Goal: Check status: Check status

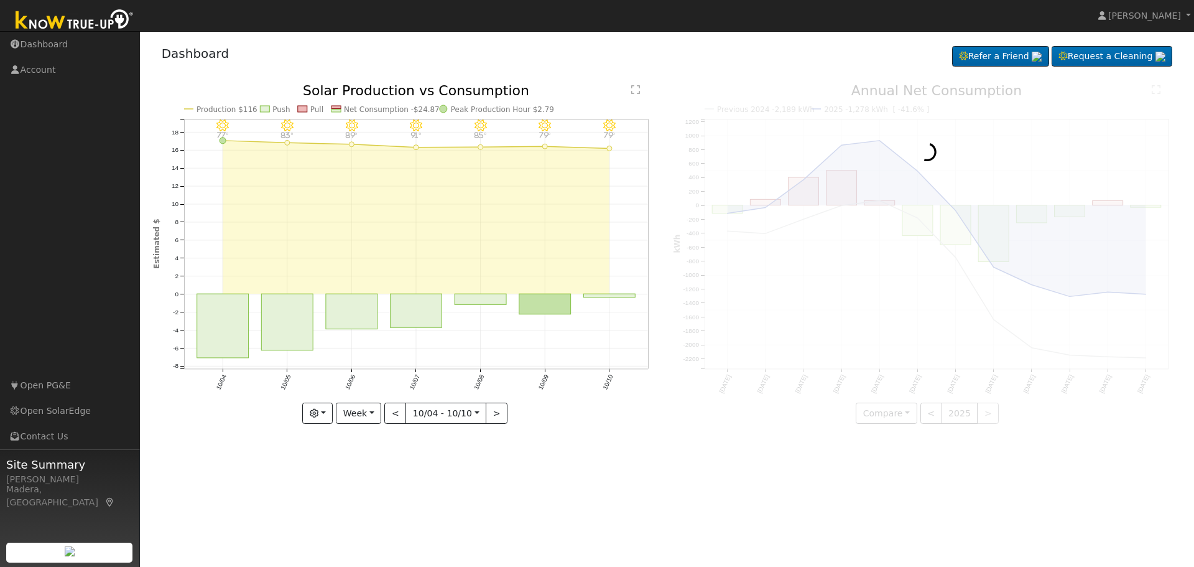
click at [598, 44] on div "Dashboard Refer a Friend Request a Cleaning Refer a Friend" at bounding box center [667, 56] width 1029 height 38
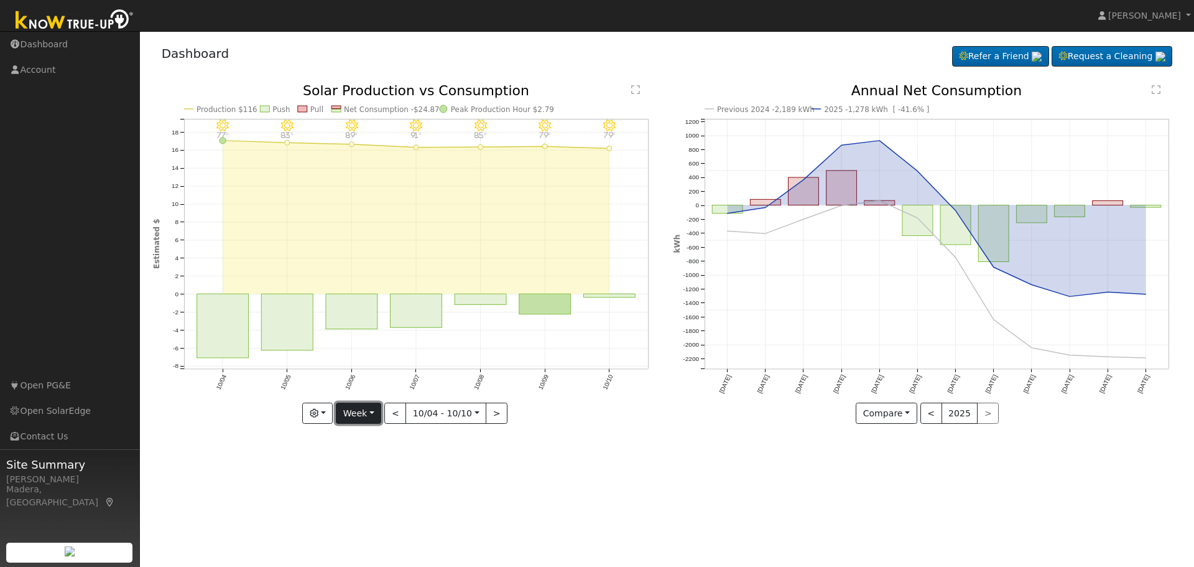
click at [357, 417] on button "Week" at bounding box center [358, 412] width 45 height 21
click at [358, 490] on link "Year" at bounding box center [380, 491] width 86 height 17
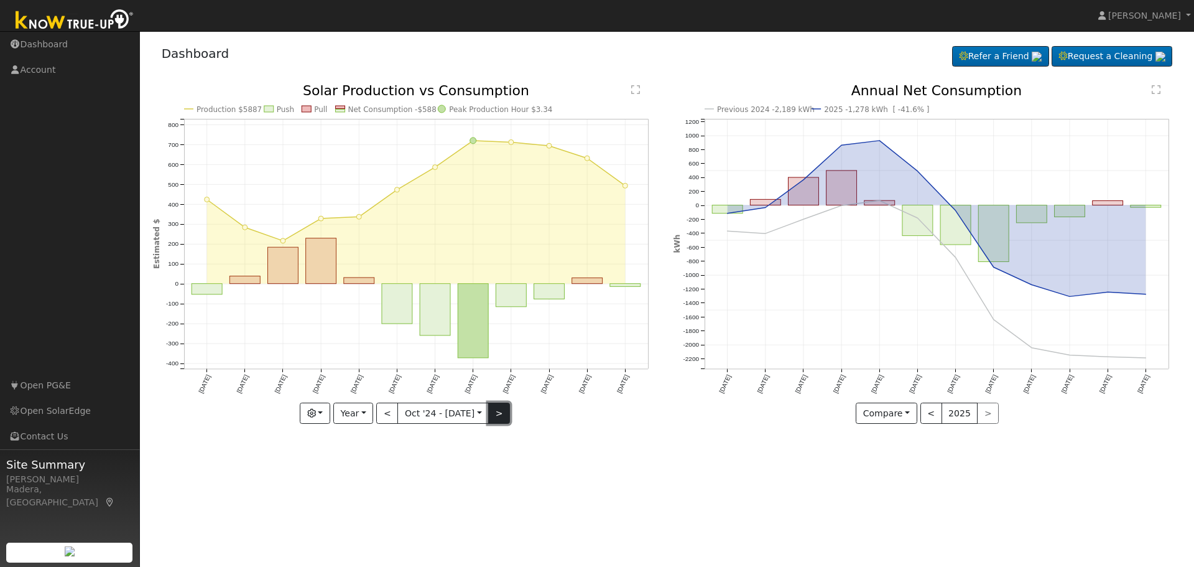
click at [495, 405] on button ">" at bounding box center [499, 412] width 22 height 21
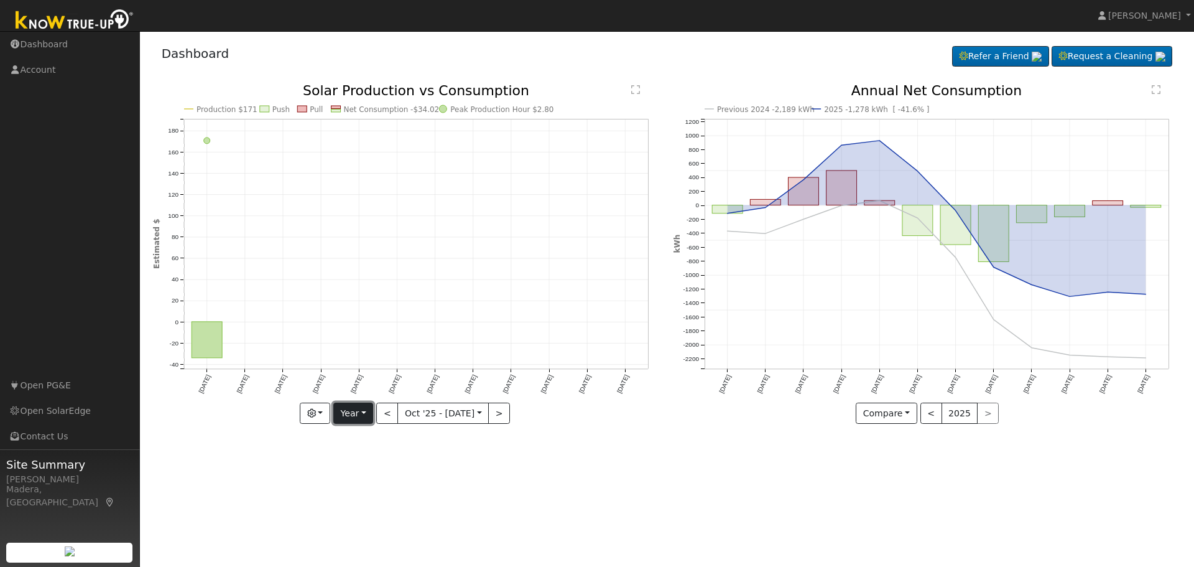
click at [353, 409] on button "Year" at bounding box center [353, 412] width 40 height 21
click at [356, 453] on link "Week" at bounding box center [377, 456] width 86 height 17
type input "[DATE]"
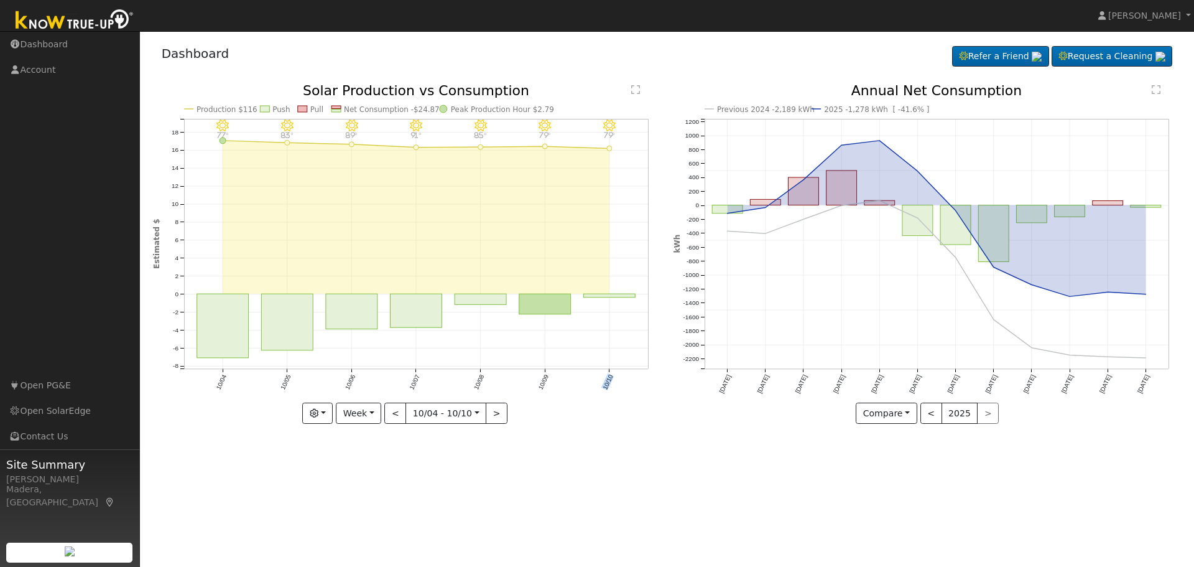
drag, startPoint x: 539, startPoint y: 327, endPoint x: 583, endPoint y: 320, distance: 44.2
click at [583, 320] on icon "10/10 - Clear 79° 10/09 - Clear 79° 10/08 - Clear 85° 10/07 - MostlyClear 91° 1…" at bounding box center [407, 254] width 508 height 340
click at [936, 410] on button "<" at bounding box center [932, 412] width 22 height 21
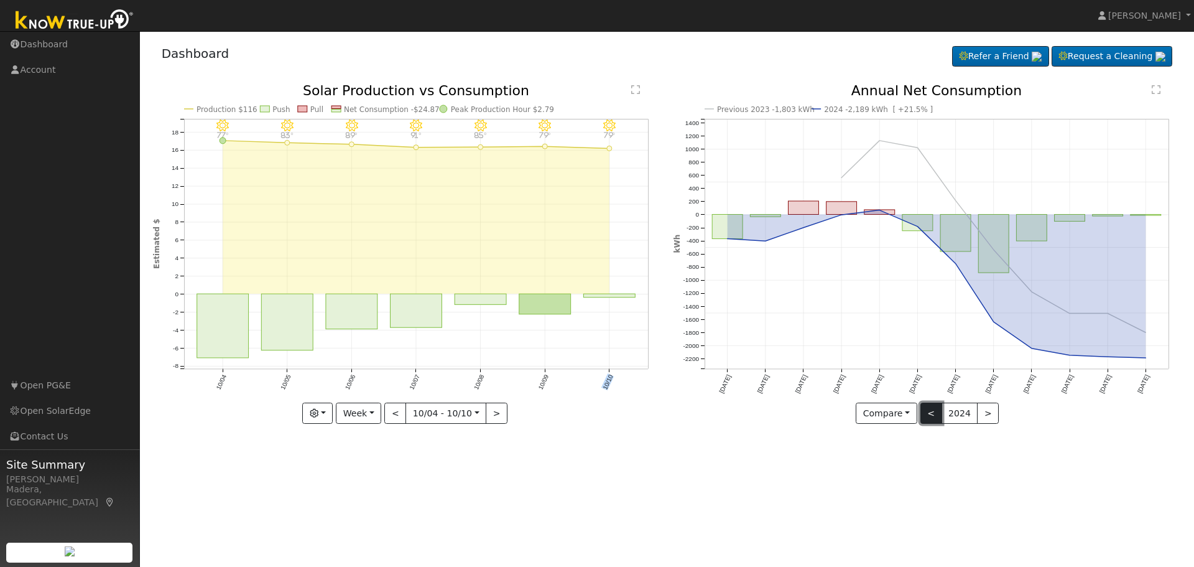
click at [936, 410] on button "<" at bounding box center [932, 412] width 22 height 21
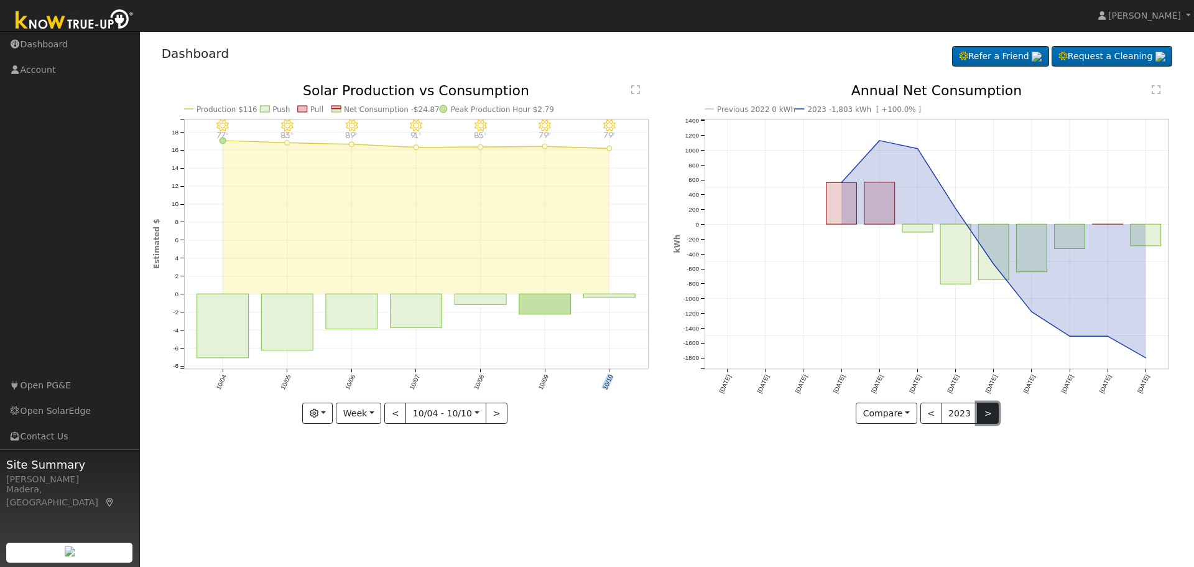
click at [985, 415] on button ">" at bounding box center [988, 412] width 22 height 21
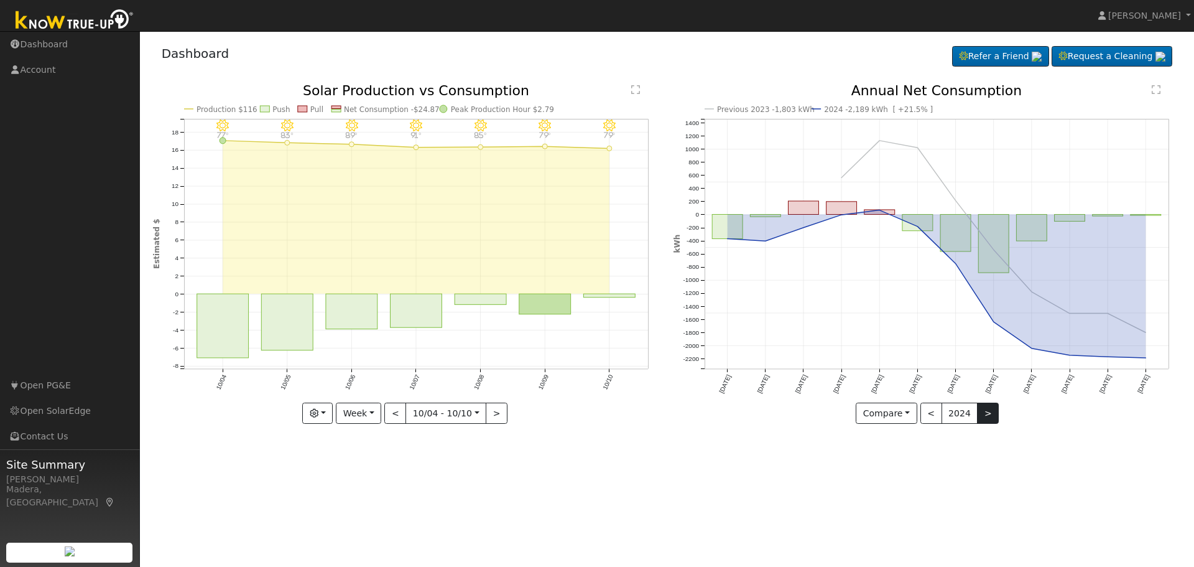
click at [985, 415] on div at bounding box center [928, 254] width 508 height 340
